Goal: Communication & Community: Share content

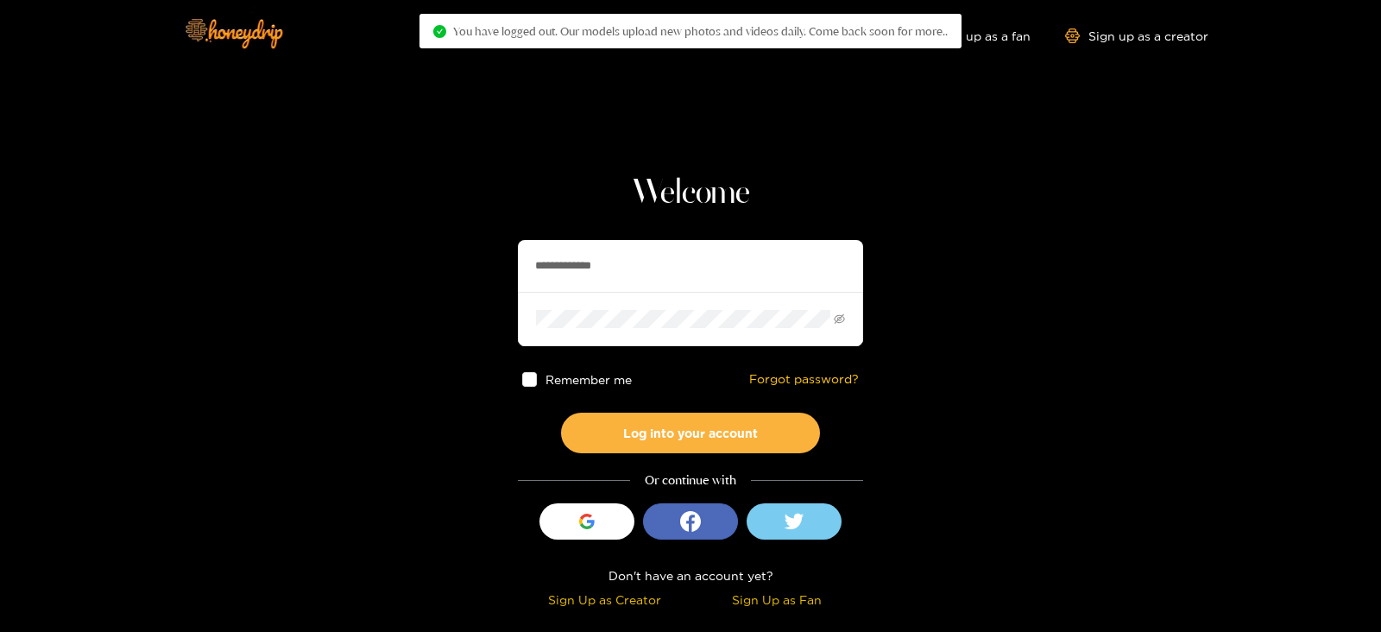
drag, startPoint x: 617, startPoint y: 265, endPoint x: 474, endPoint y: 284, distance: 144.5
click at [474, 284] on section "**********" at bounding box center [690, 307] width 1381 height 614
type input "*******"
click at [561, 413] on button "Log into your account" at bounding box center [690, 433] width 259 height 41
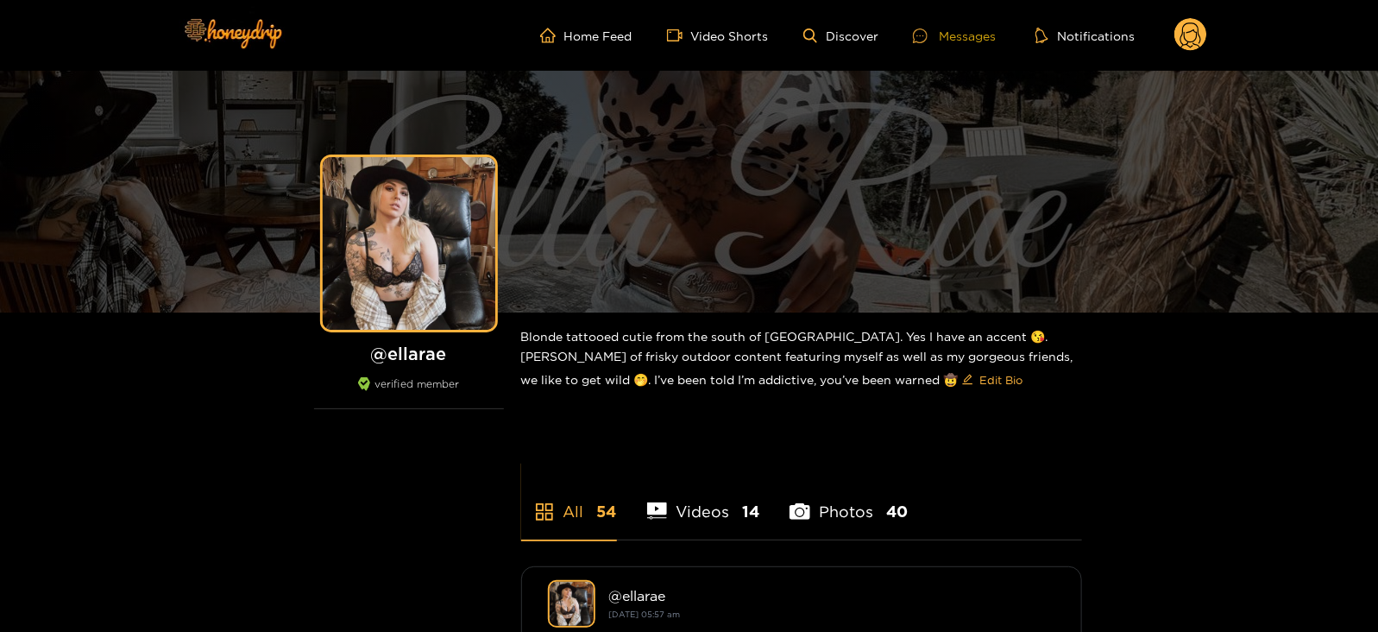
click at [953, 28] on div "Messages" at bounding box center [954, 36] width 83 height 20
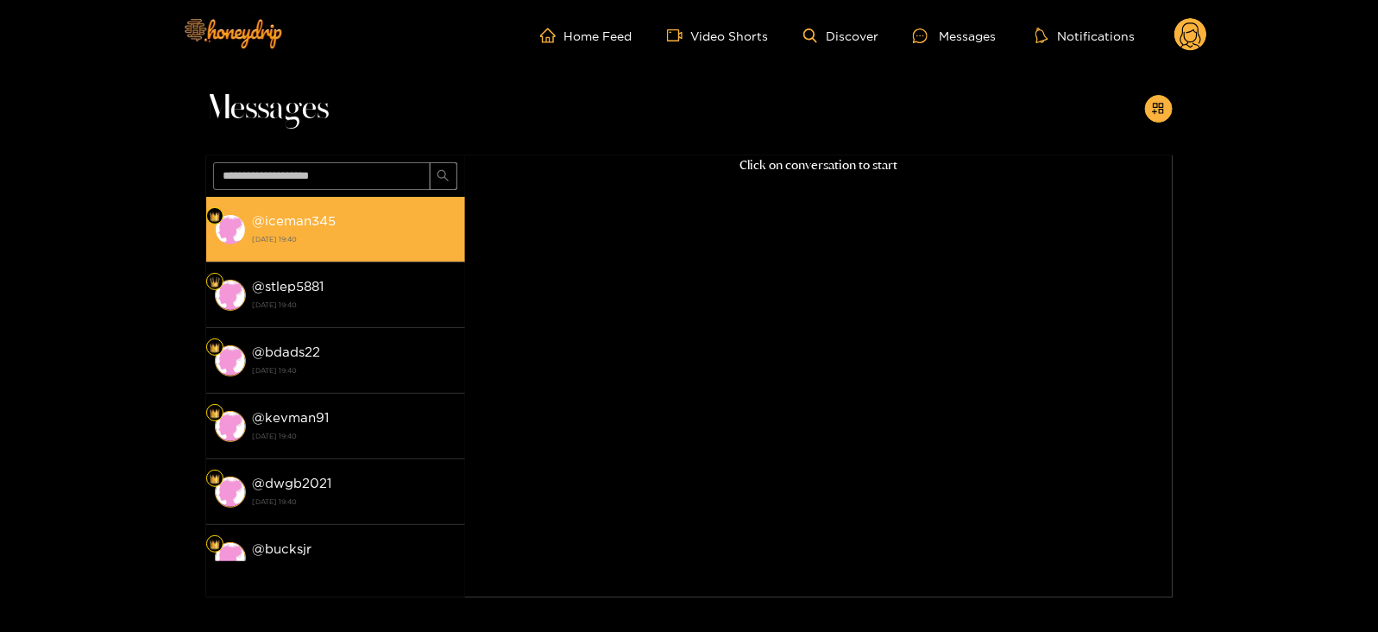
click at [391, 243] on strong "[DATE] 19:40" at bounding box center [355, 239] width 204 height 16
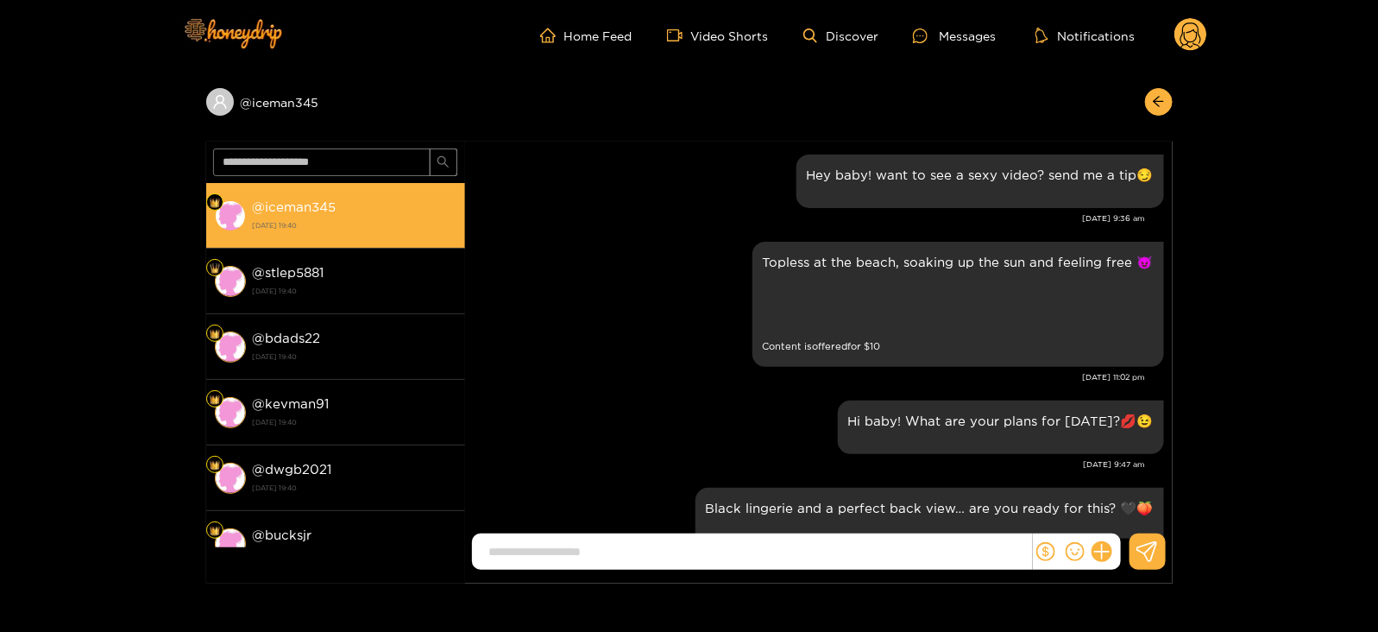
scroll to position [2937, 0]
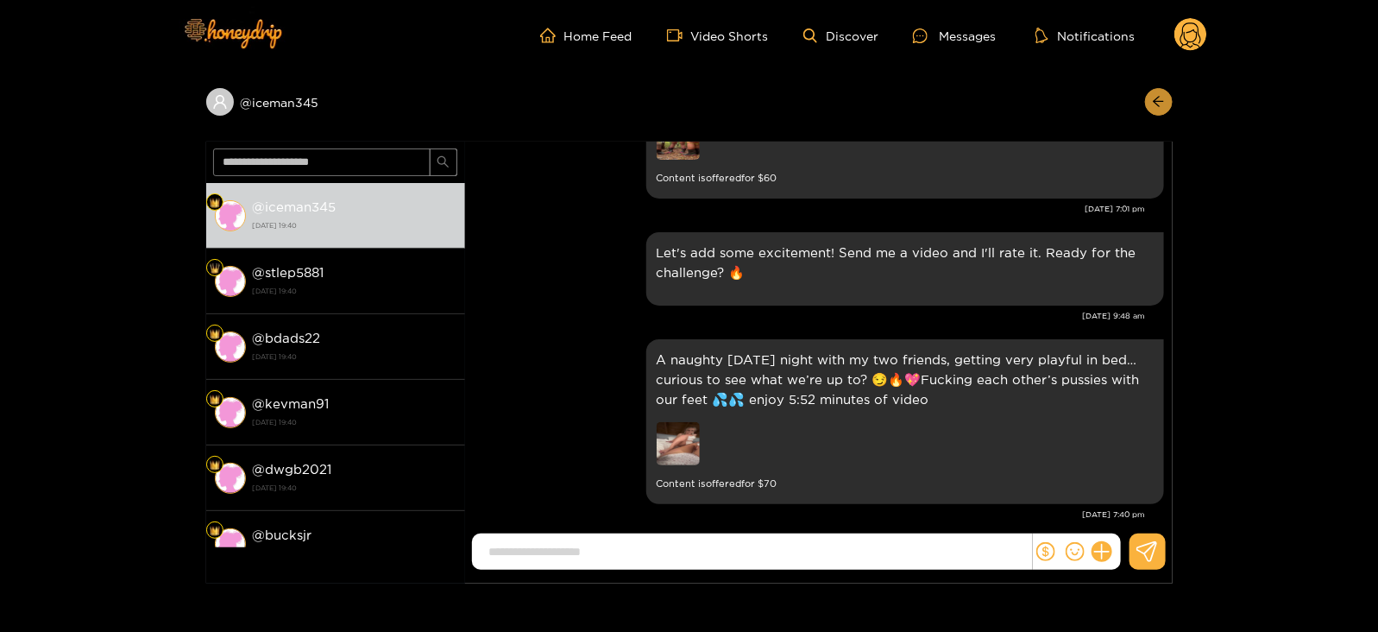
click at [1161, 108] on icon "arrow-left" at bounding box center [1158, 101] width 13 height 13
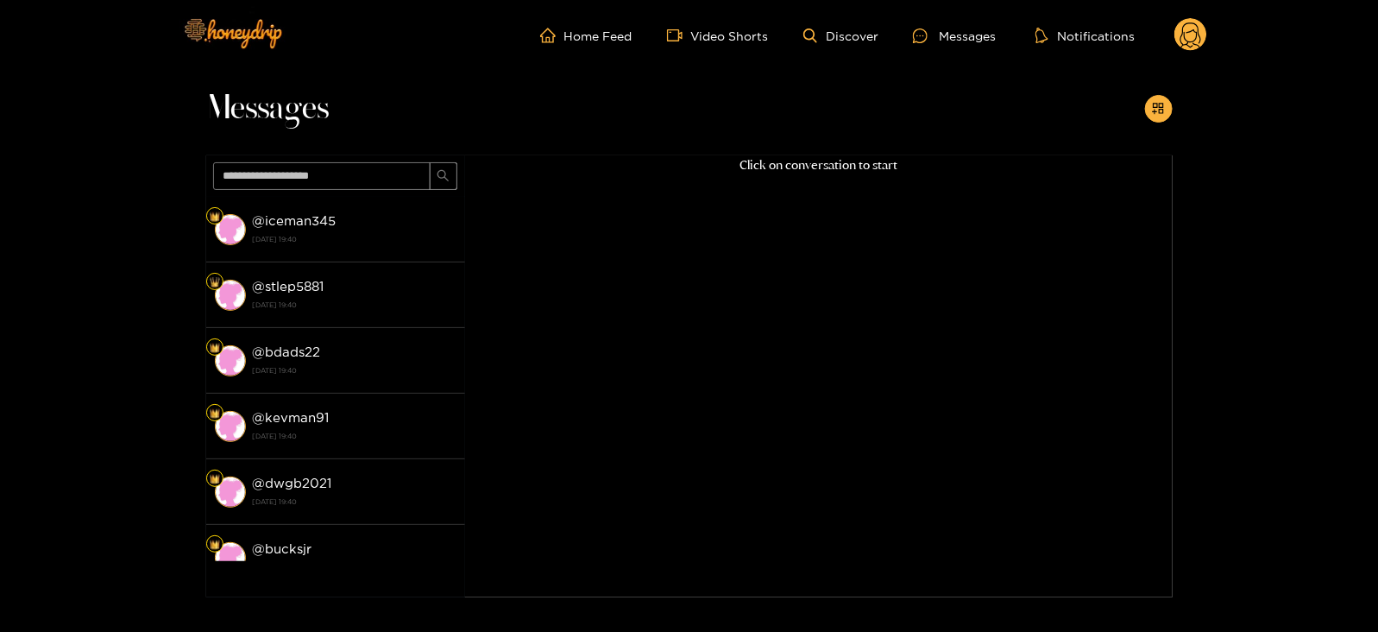
click at [1161, 108] on icon "appstore-add" at bounding box center [1158, 108] width 11 height 11
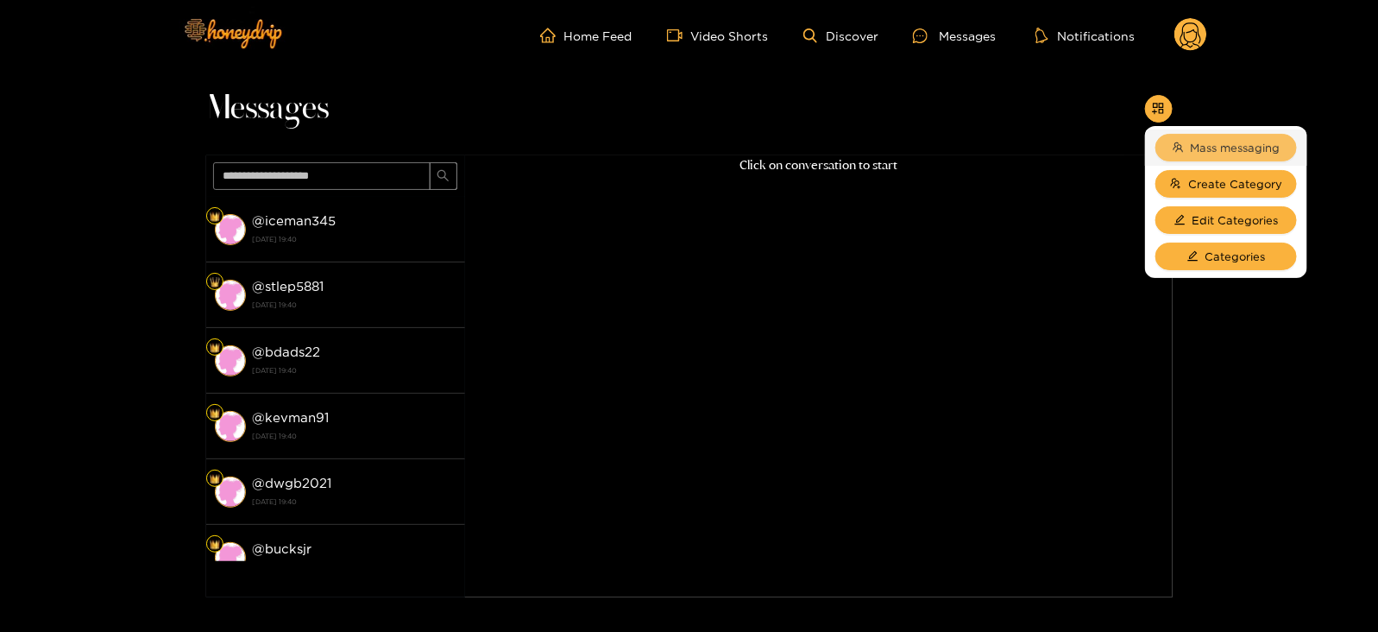
click at [1201, 142] on span "Mass messaging" at bounding box center [1236, 147] width 90 height 17
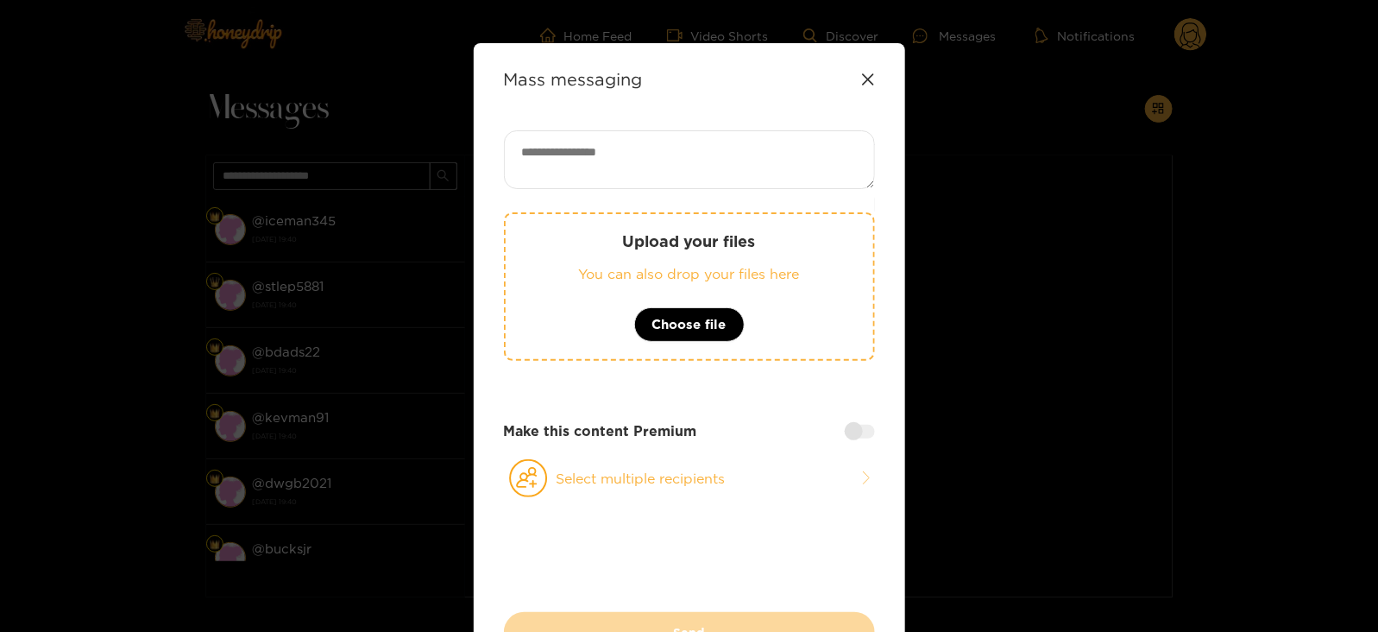
click at [825, 153] on textarea at bounding box center [689, 159] width 371 height 59
paste textarea "**********"
type textarea "**********"
click at [552, 472] on button "Select multiple recipients" at bounding box center [689, 478] width 371 height 40
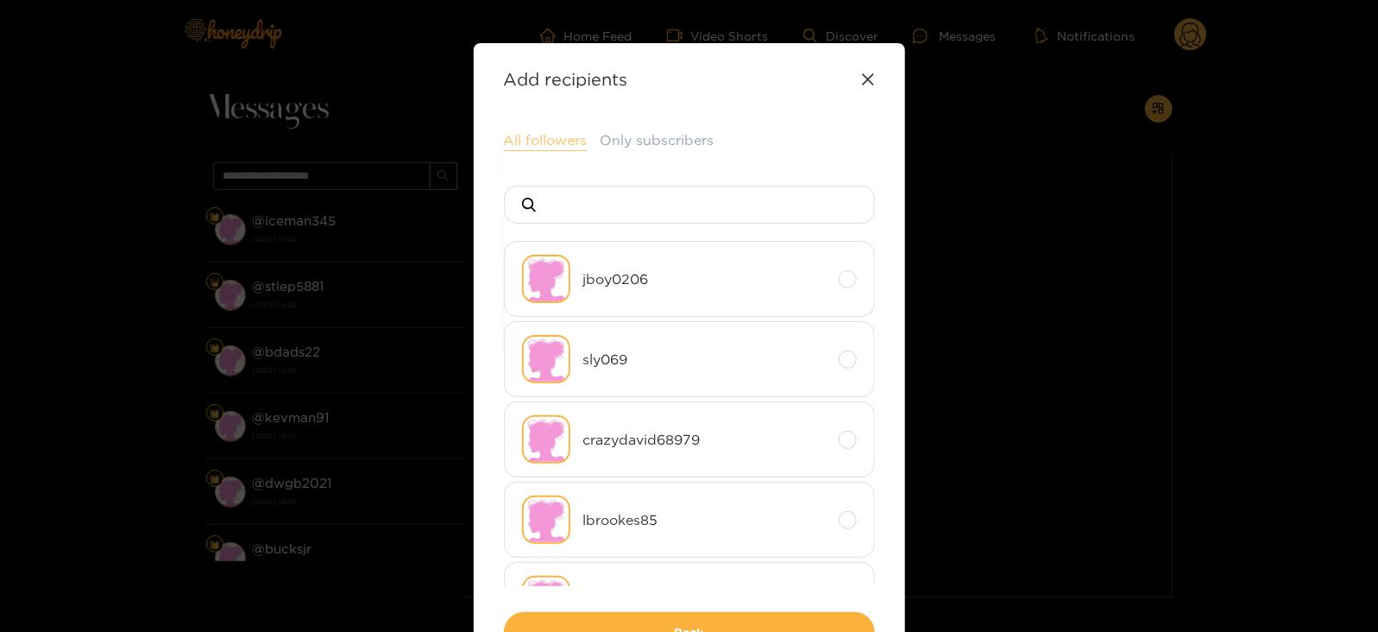
click at [526, 139] on button "All followers" at bounding box center [546, 140] width 84 height 21
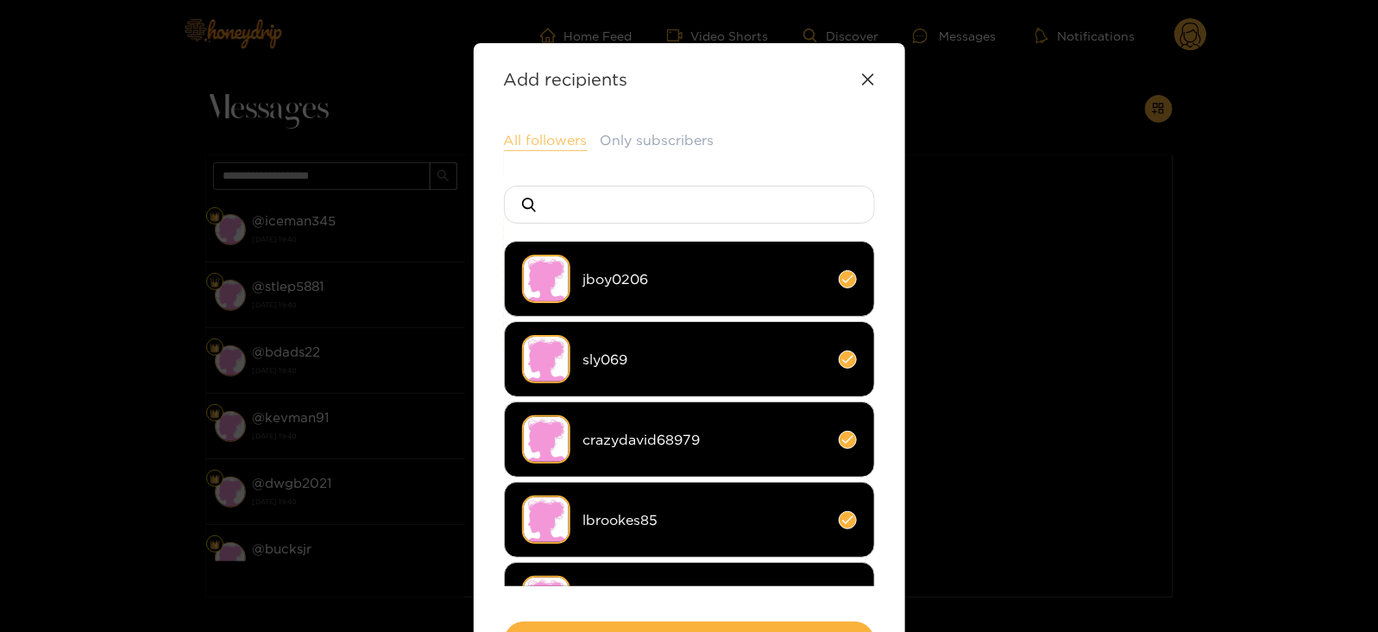
scroll to position [128, 0]
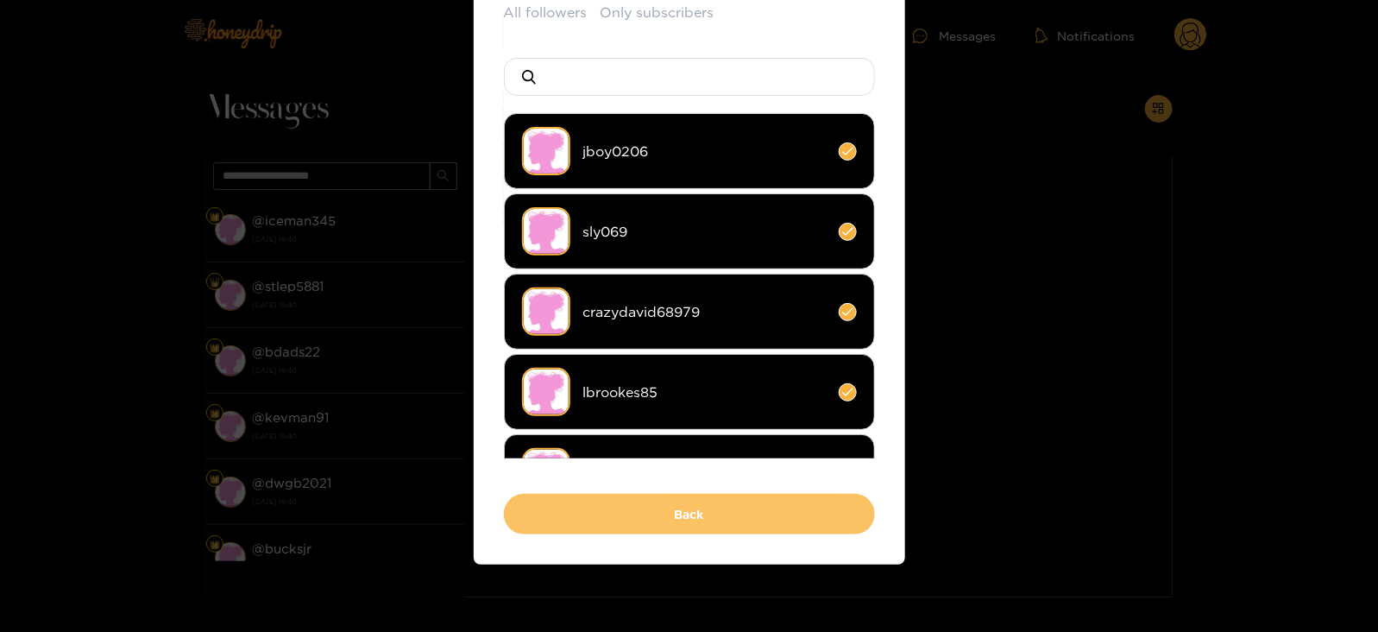
click at [552, 518] on button "Back" at bounding box center [689, 514] width 371 height 41
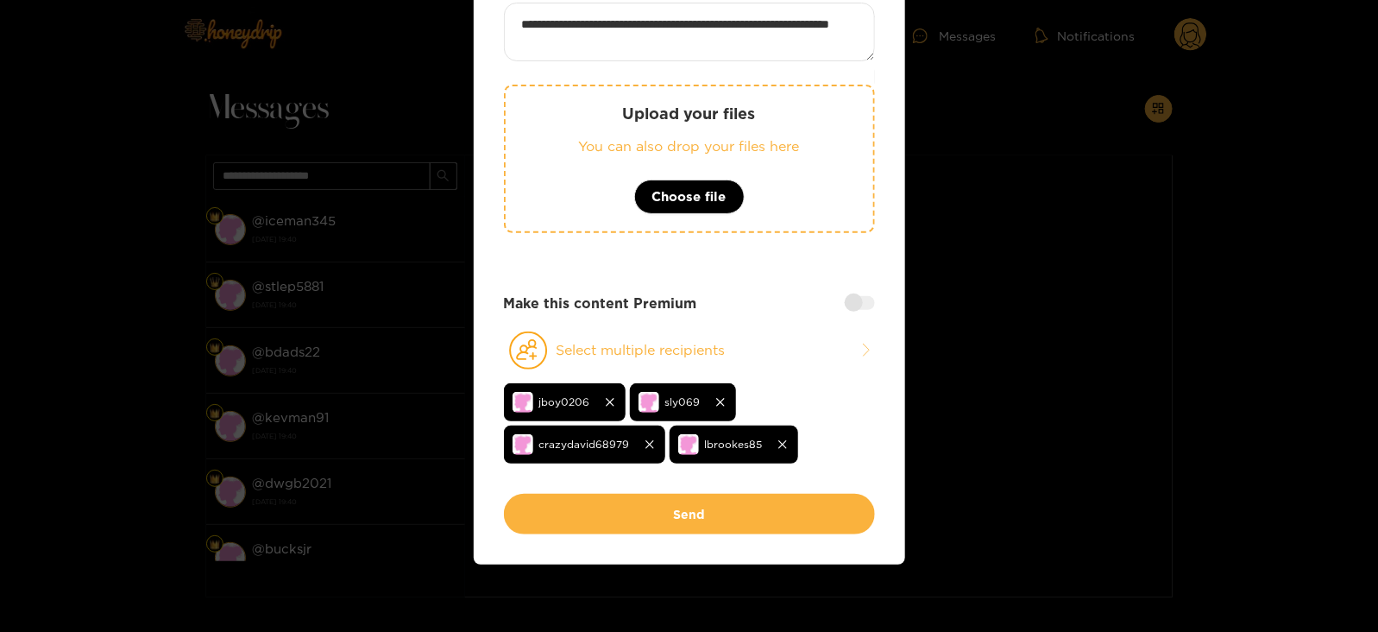
click at [552, 518] on button "Send" at bounding box center [689, 514] width 371 height 41
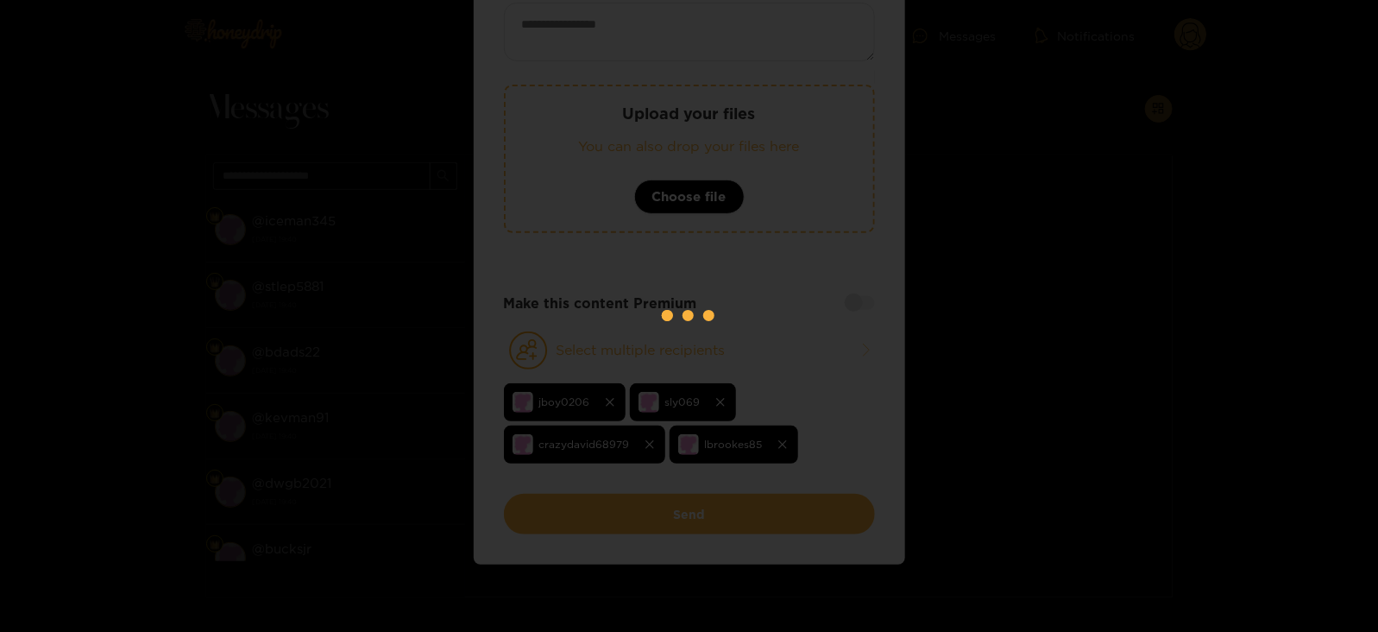
scroll to position [120, 0]
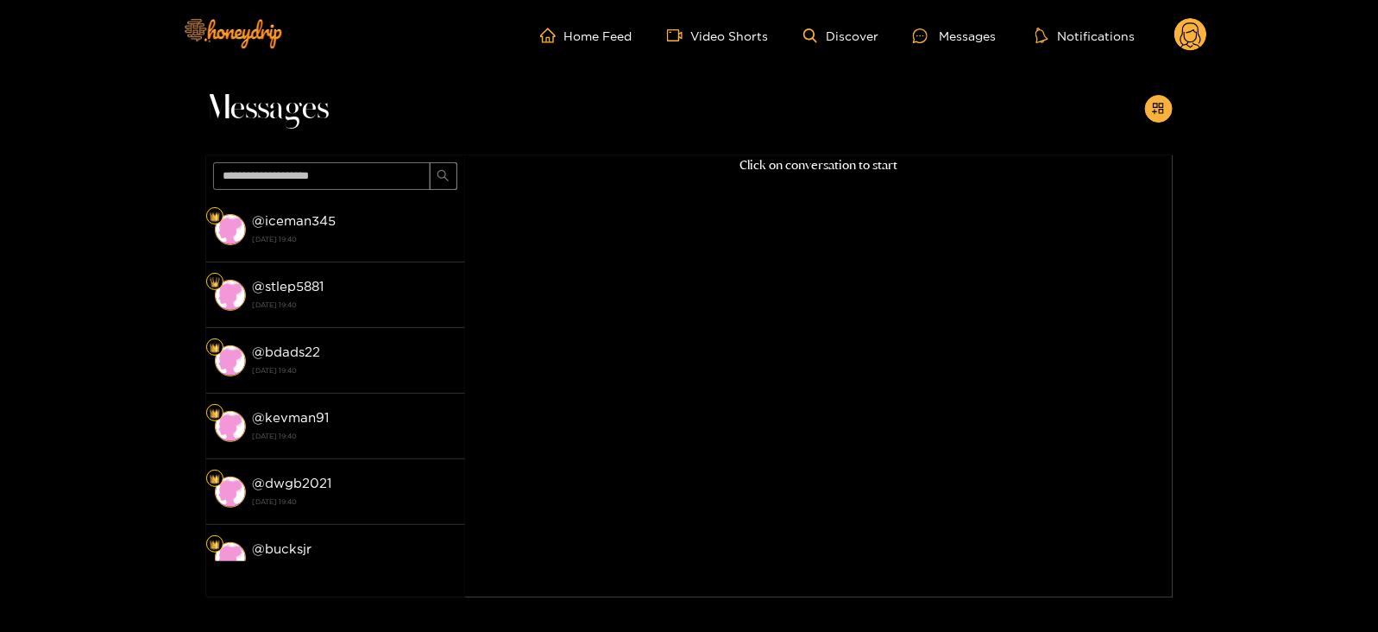
click at [1184, 31] on circle at bounding box center [1191, 34] width 33 height 33
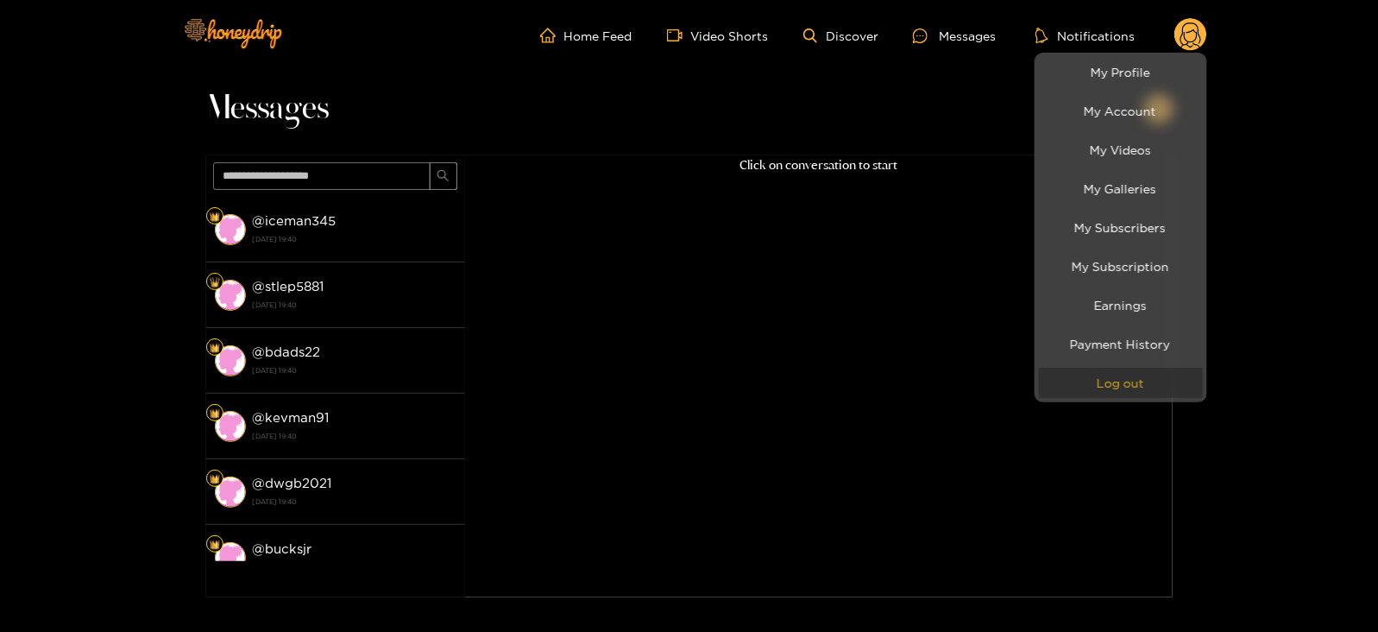
click at [1118, 380] on button "Log out" at bounding box center [1121, 383] width 164 height 30
